Goal: Task Accomplishment & Management: Manage account settings

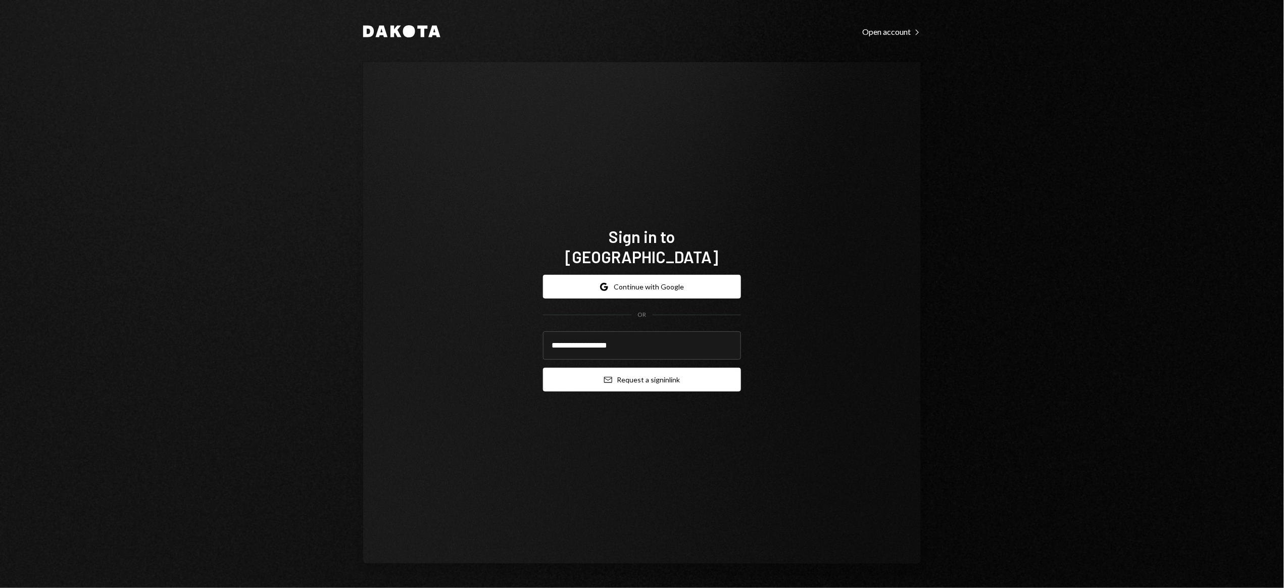
click at [660, 369] on button "Email Request a sign in link" at bounding box center [642, 380] width 198 height 24
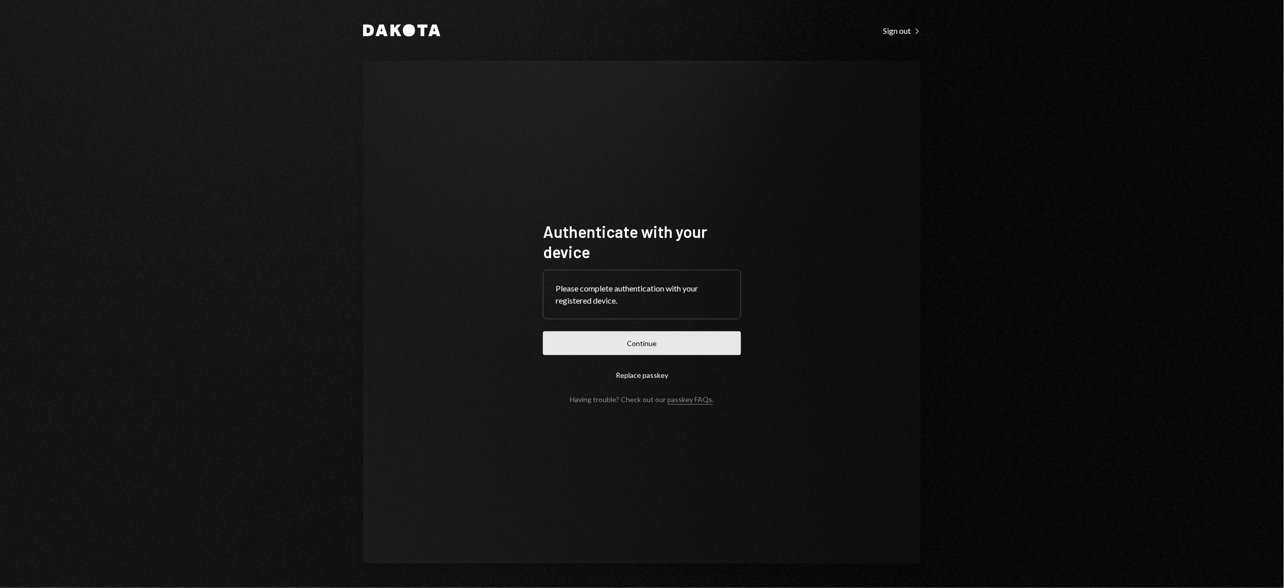
click at [646, 343] on button "Continue" at bounding box center [642, 343] width 198 height 24
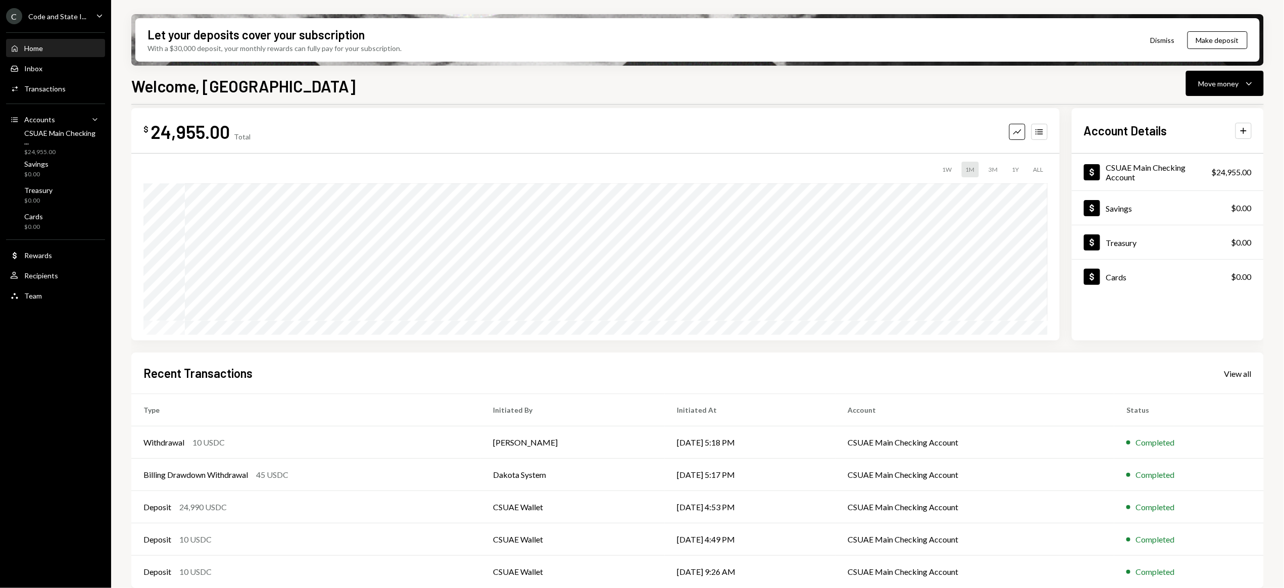
scroll to position [12, 0]
click at [41, 89] on div "Transactions" at bounding box center [44, 88] width 41 height 9
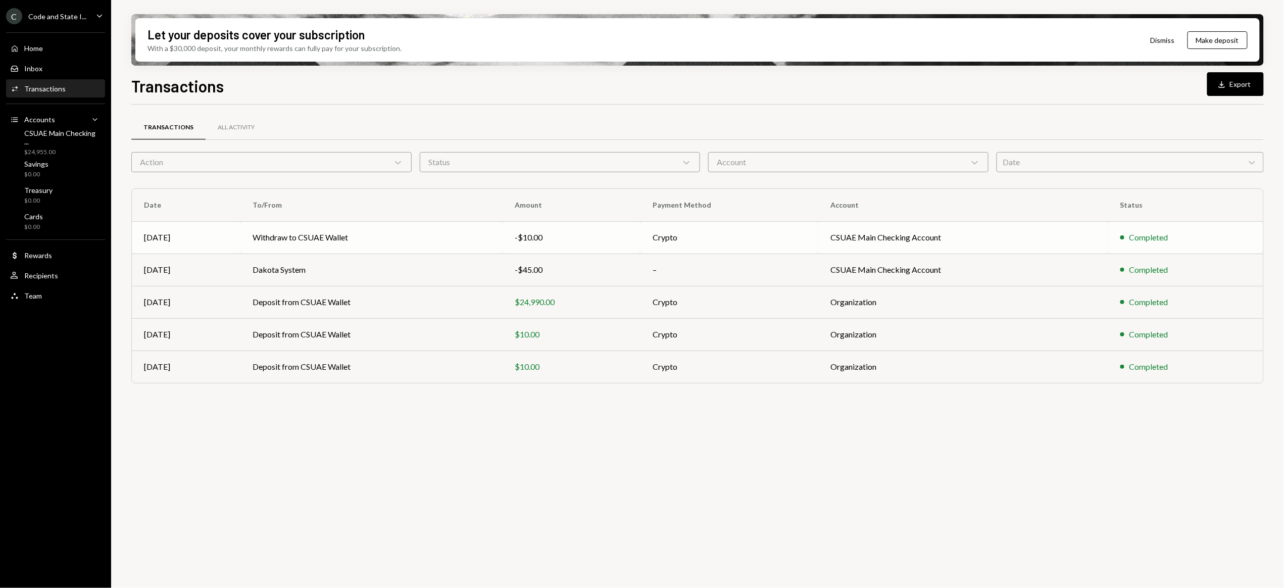
click at [318, 238] on td "Withdraw to CSUAE Wallet" at bounding box center [371, 237] width 263 height 32
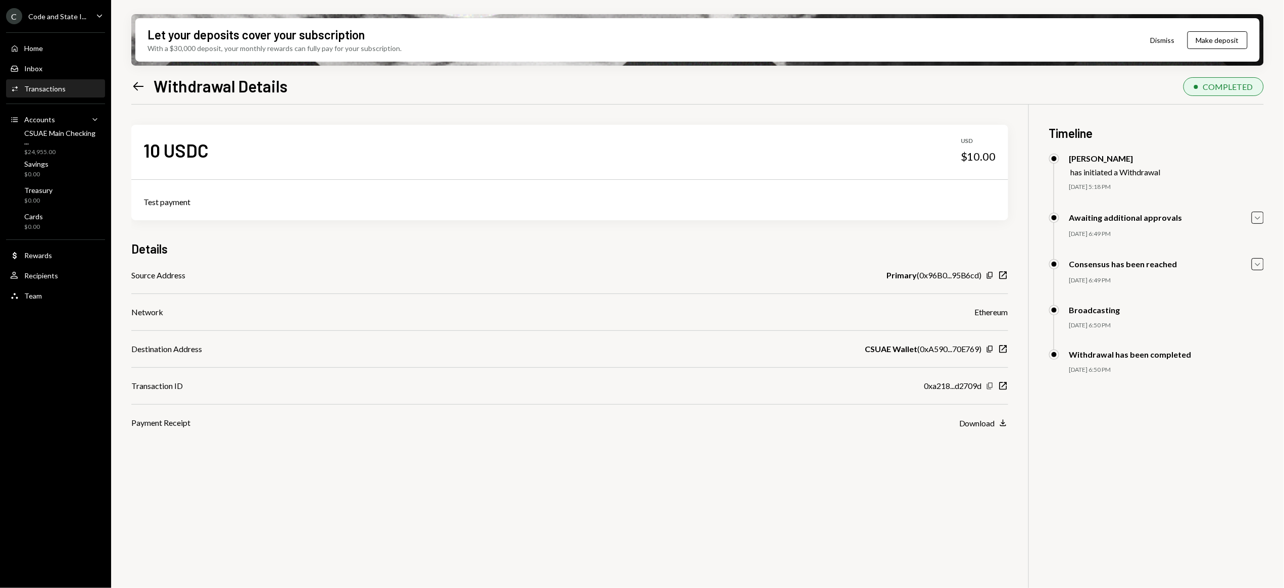
click at [962, 385] on icon "Copy" at bounding box center [990, 386] width 8 height 8
click at [962, 422] on div "Download" at bounding box center [977, 423] width 36 height 10
click at [962, 146] on div "Timeline Bianka Tafuro has initiated a Withdrawal 09/22/25 5:18 PM Cédric Waldb…" at bounding box center [1156, 250] width 215 height 290
click at [39, 46] on div "Home" at bounding box center [33, 48] width 19 height 9
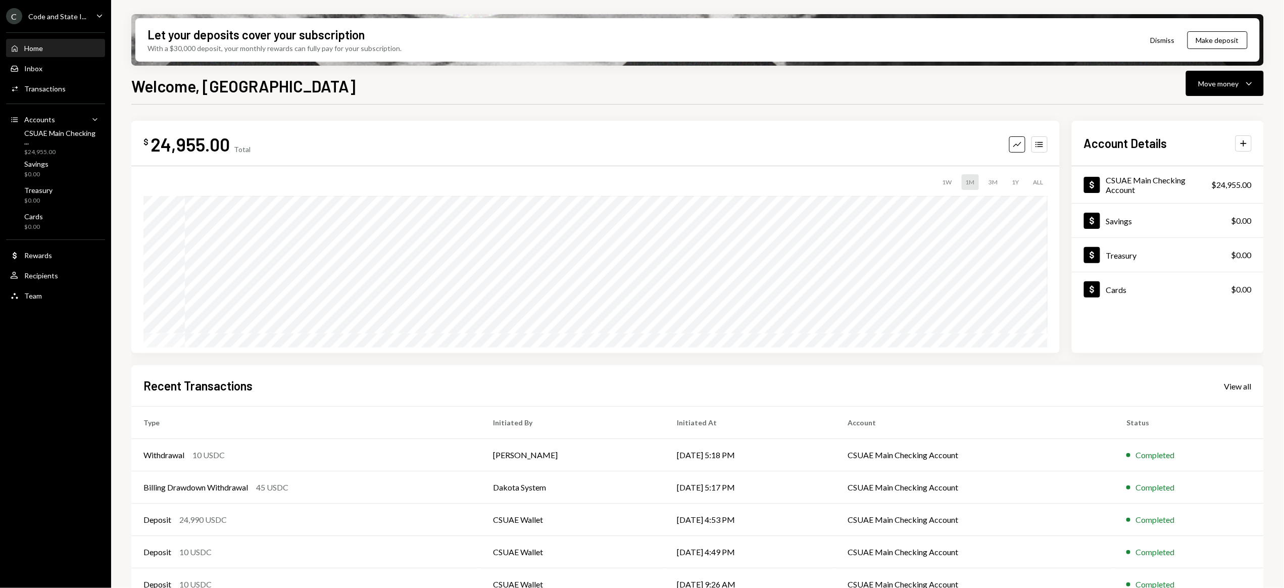
click at [49, 22] on div "C Code and State I..." at bounding box center [46, 16] width 80 height 16
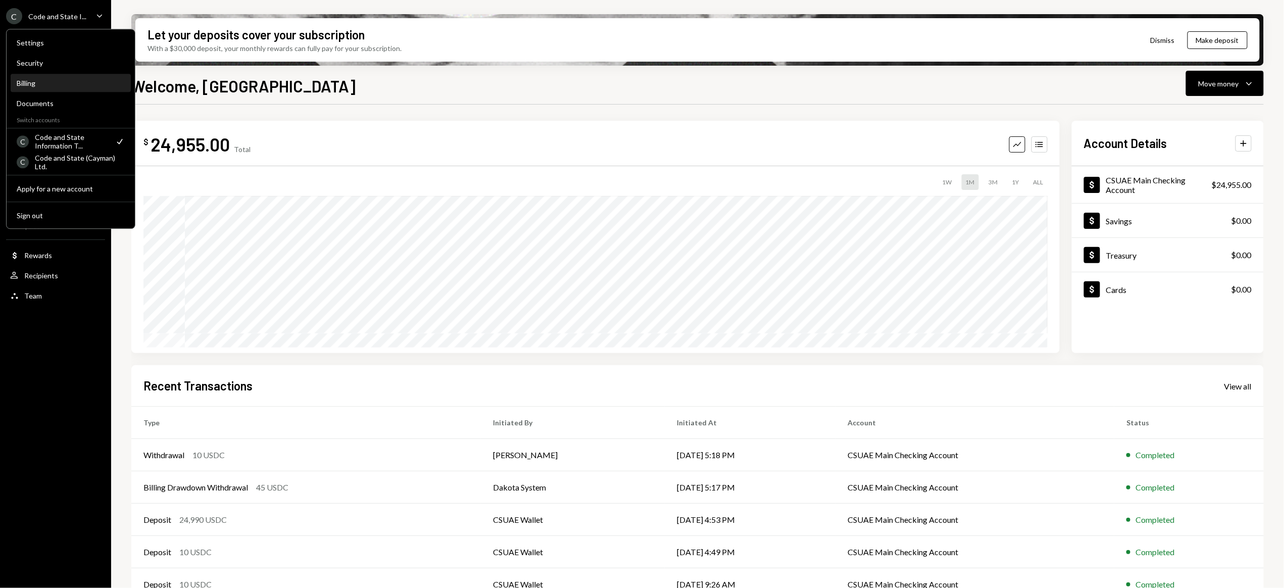
click at [27, 83] on div "Billing" at bounding box center [71, 83] width 108 height 9
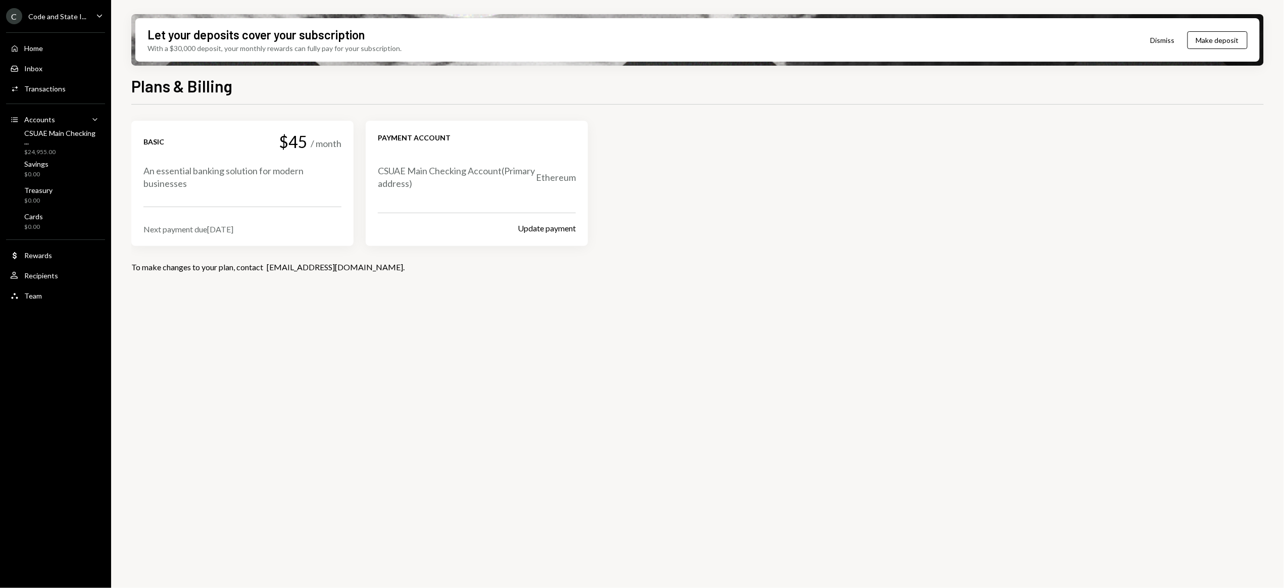
click at [324, 144] on div "/ month" at bounding box center [326, 143] width 31 height 13
click at [45, 258] on div "Rewards" at bounding box center [38, 255] width 28 height 9
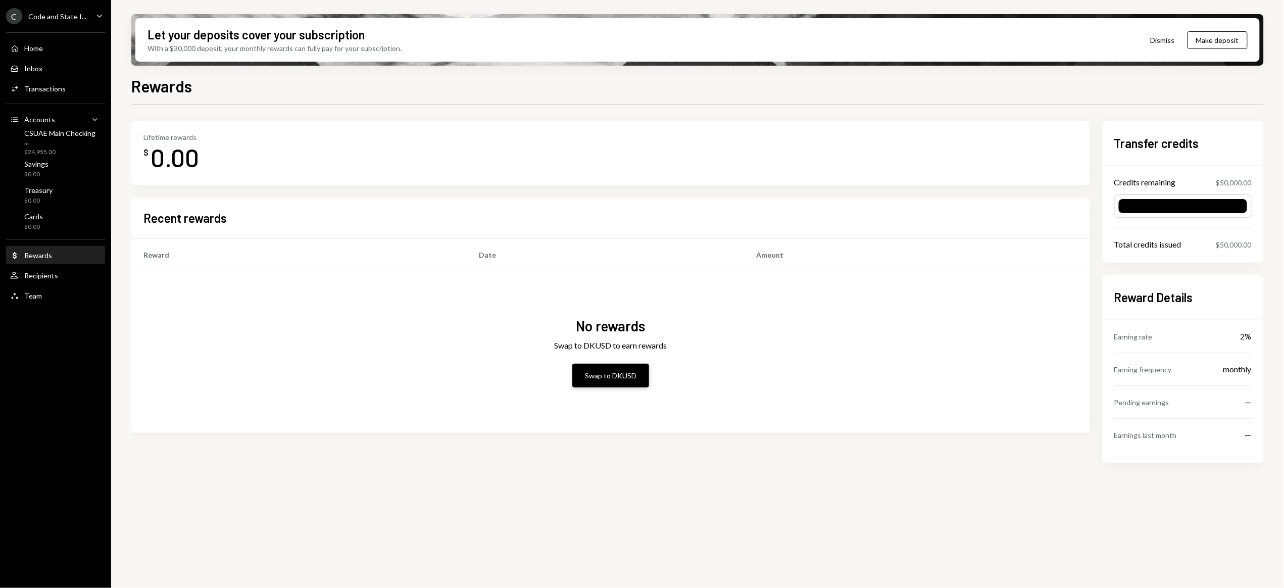
click at [618, 380] on button "Swap to DKUSD" at bounding box center [610, 376] width 77 height 24
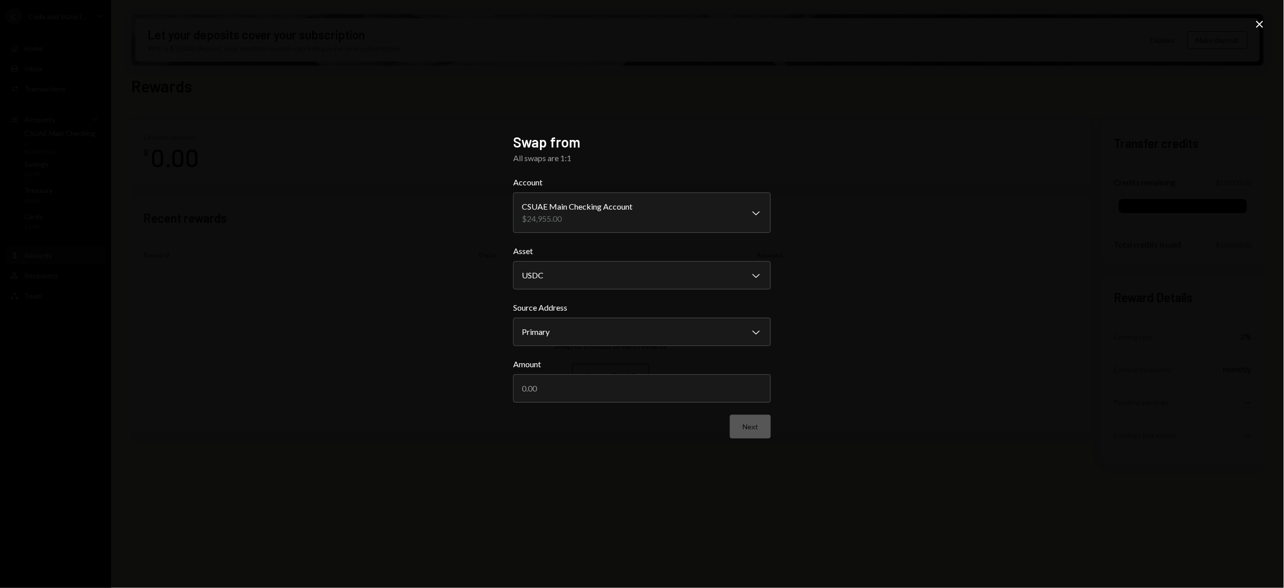
click at [1262, 23] on icon "Close" at bounding box center [1259, 24] width 12 height 12
